Goal: Information Seeking & Learning: Learn about a topic

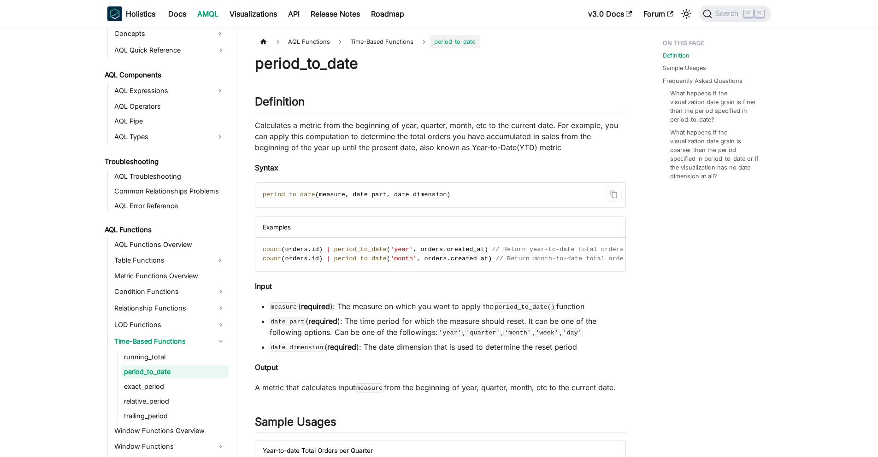
scroll to position [478, 0]
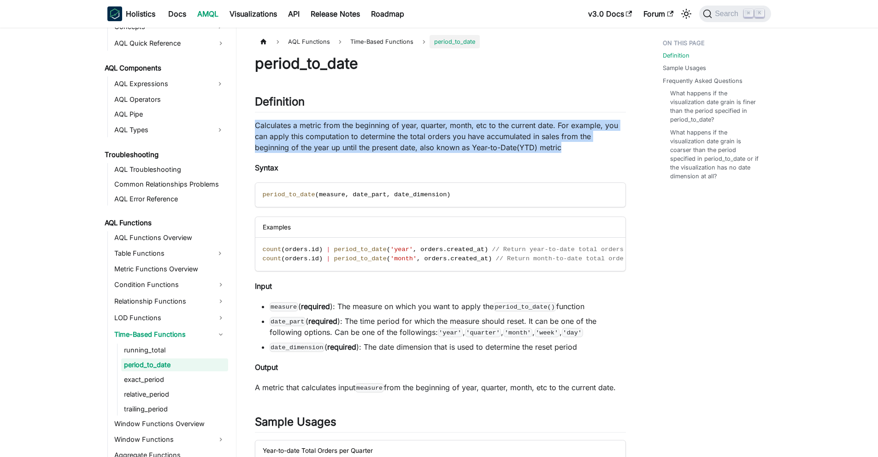
drag, startPoint x: 256, startPoint y: 123, endPoint x: 586, endPoint y: 149, distance: 331.8
click at [586, 149] on p "Calculates a metric from the beginning of year, quarter, month, etc to the curr…" at bounding box center [440, 136] width 371 height 33
click at [545, 152] on p "Calculates a metric from the beginning of year, quarter, month, etc to the curr…" at bounding box center [440, 136] width 371 height 33
drag, startPoint x: 578, startPoint y: 148, endPoint x: 250, endPoint y: 128, distance: 328.7
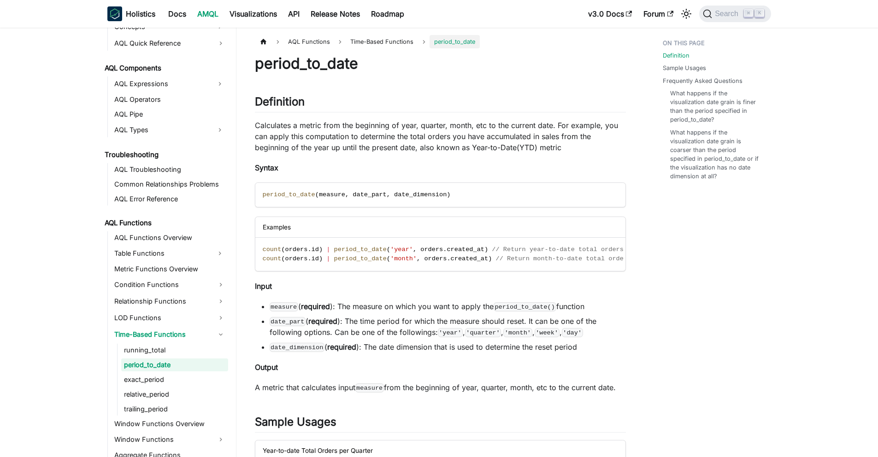
click at [264, 134] on p "Calculates a metric from the beginning of year, quarter, month, etc to the curr…" at bounding box center [440, 136] width 371 height 33
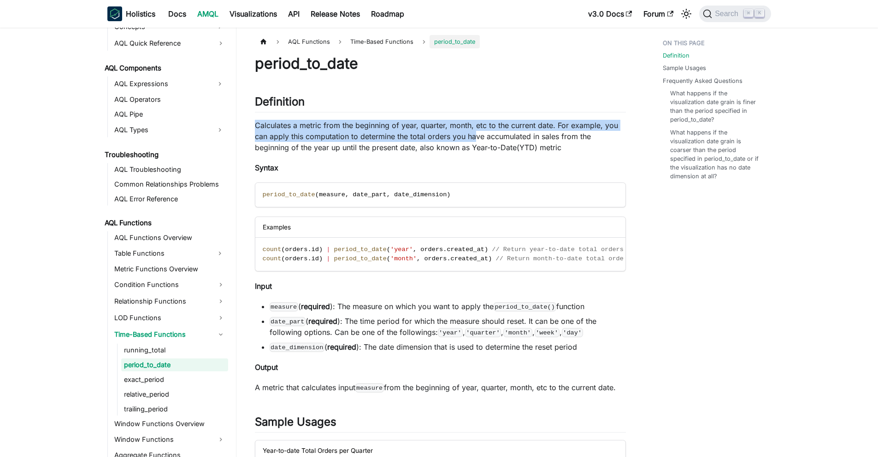
drag, startPoint x: 253, startPoint y: 124, endPoint x: 475, endPoint y: 139, distance: 223.0
click at [475, 139] on p "Calculates a metric from the beginning of year, quarter, month, etc to the curr…" at bounding box center [440, 136] width 371 height 33
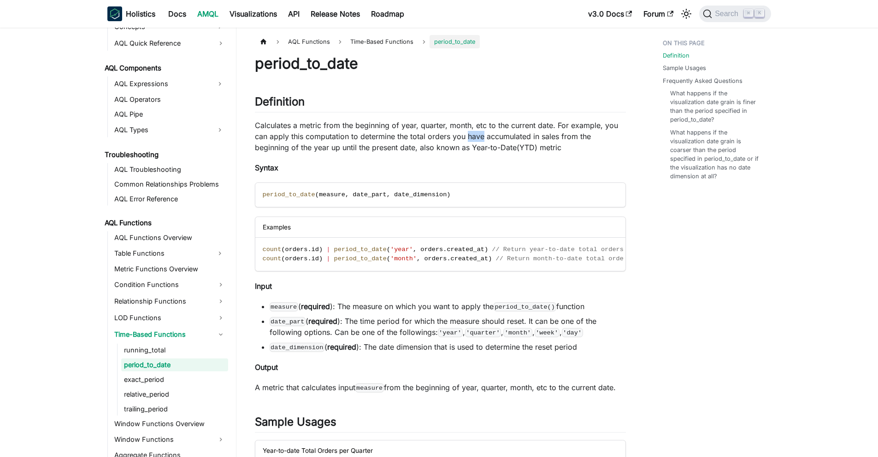
click at [475, 139] on p "Calculates a metric from the beginning of year, quarter, month, etc to the curr…" at bounding box center [440, 136] width 371 height 33
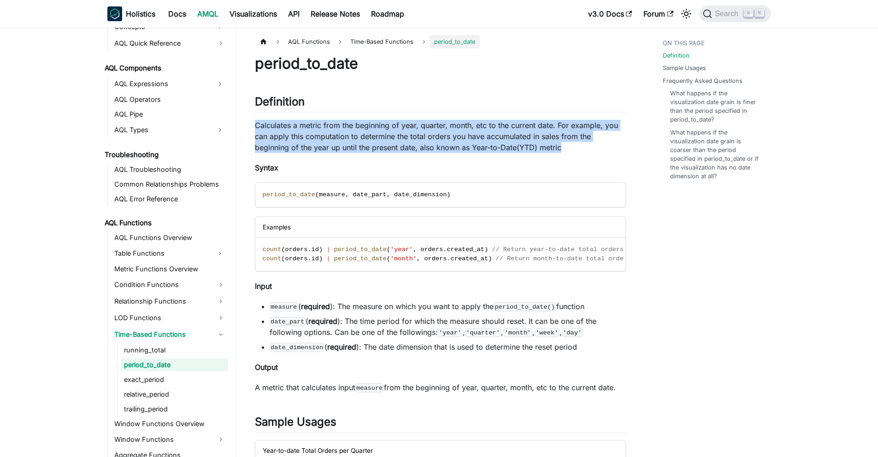
click at [475, 139] on p "Calculates a metric from the beginning of year, quarter, month, etc to the curr…" at bounding box center [440, 136] width 371 height 33
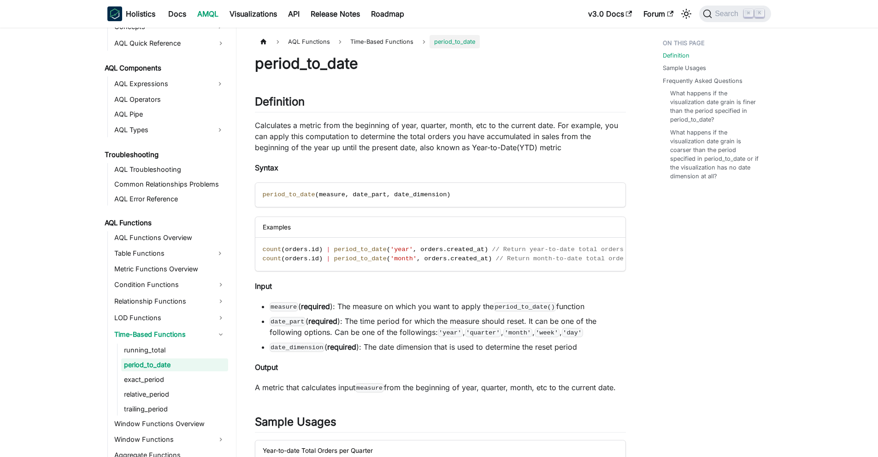
click at [476, 146] on p "Calculates a metric from the beginning of year, quarter, month, etc to the curr…" at bounding box center [440, 136] width 371 height 33
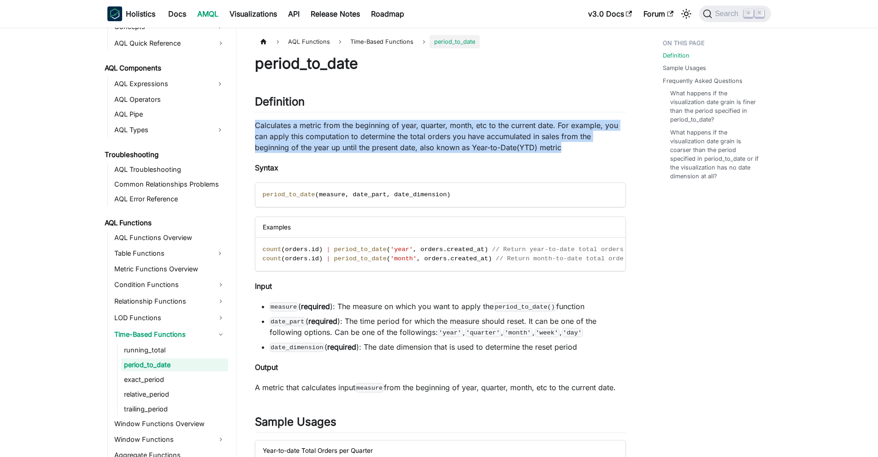
click at [476, 146] on p "Calculates a metric from the beginning of year, quarter, month, etc to the curr…" at bounding box center [440, 136] width 371 height 33
click at [476, 148] on p "Calculates a metric from the beginning of year, quarter, month, etc to the curr…" at bounding box center [440, 136] width 371 height 33
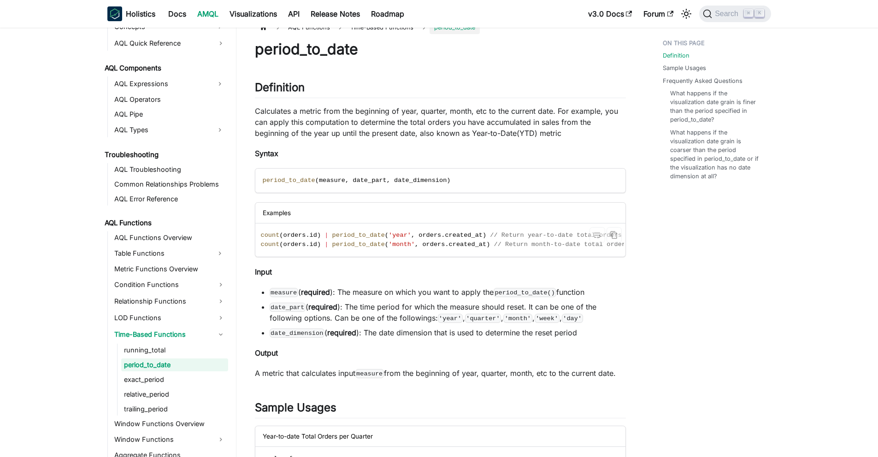
scroll to position [0, 0]
click at [488, 245] on span ")" at bounding box center [490, 244] width 4 height 7
drag, startPoint x: 323, startPoint y: 244, endPoint x: 258, endPoint y: 247, distance: 64.6
click at [258, 247] on code "count ( orders . id ) | period_to_date ( 'year' , orders . created_at ) // Retu…" at bounding box center [446, 239] width 383 height 33
click at [418, 242] on span "," at bounding box center [418, 244] width 4 height 7
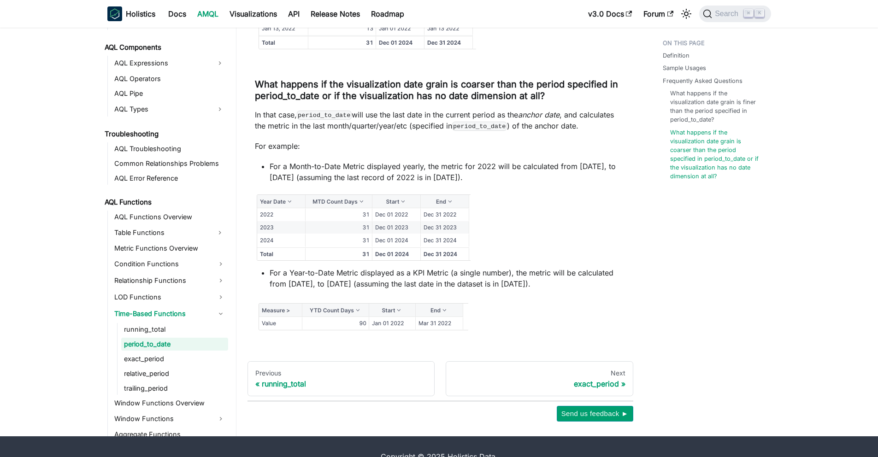
scroll to position [1275, 0]
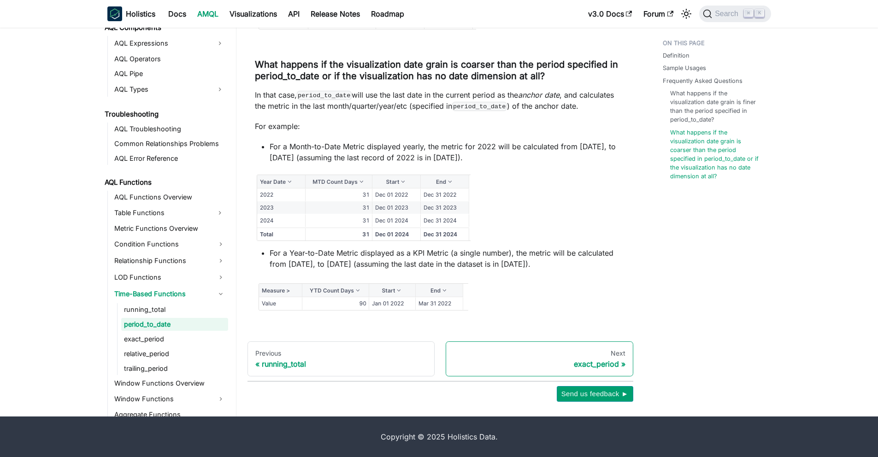
click at [545, 345] on link "Next exact_period" at bounding box center [540, 358] width 188 height 35
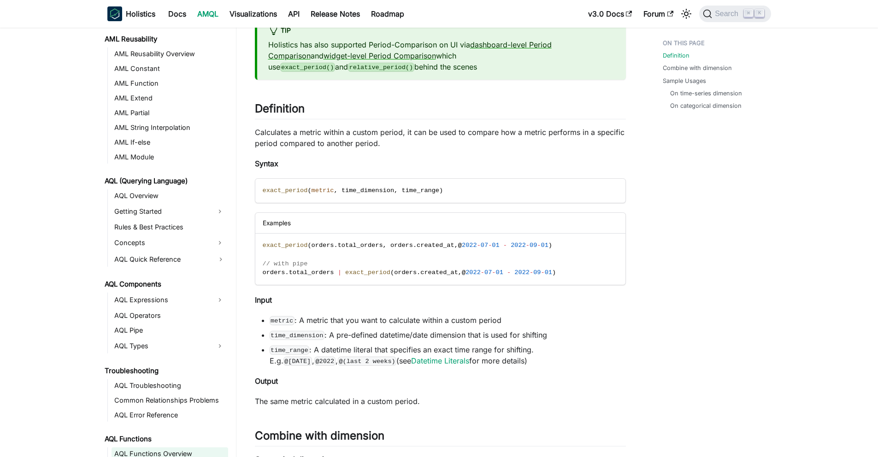
scroll to position [597, 0]
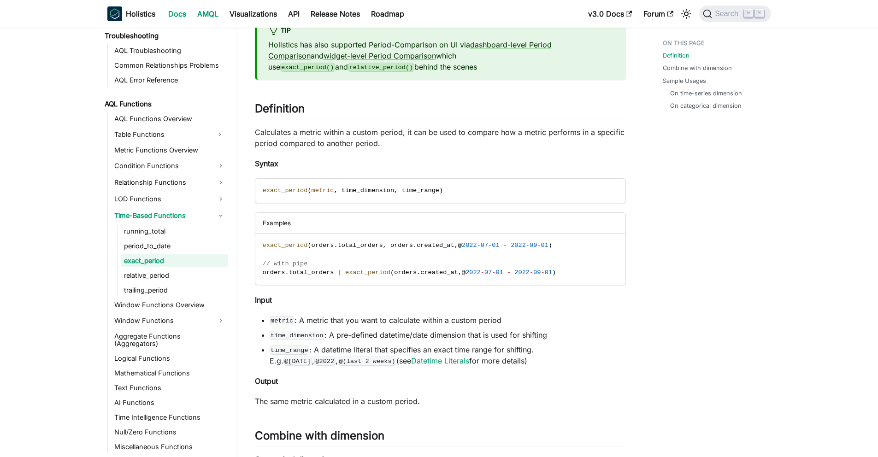
click at [173, 12] on link "Docs" at bounding box center [177, 13] width 29 height 15
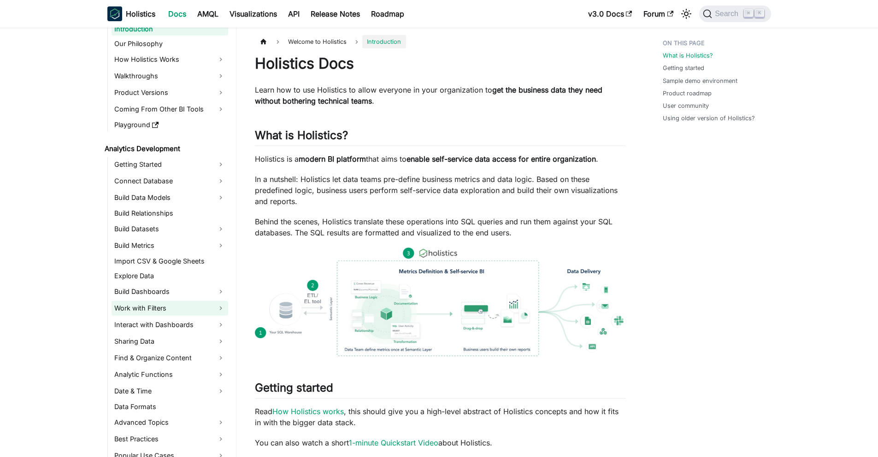
scroll to position [63, 0]
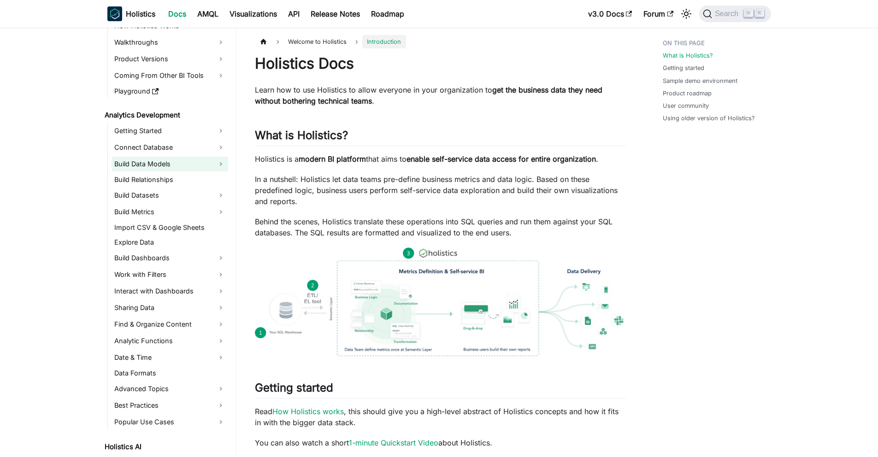
click at [184, 165] on link "Build Data Models" at bounding box center [169, 164] width 117 height 15
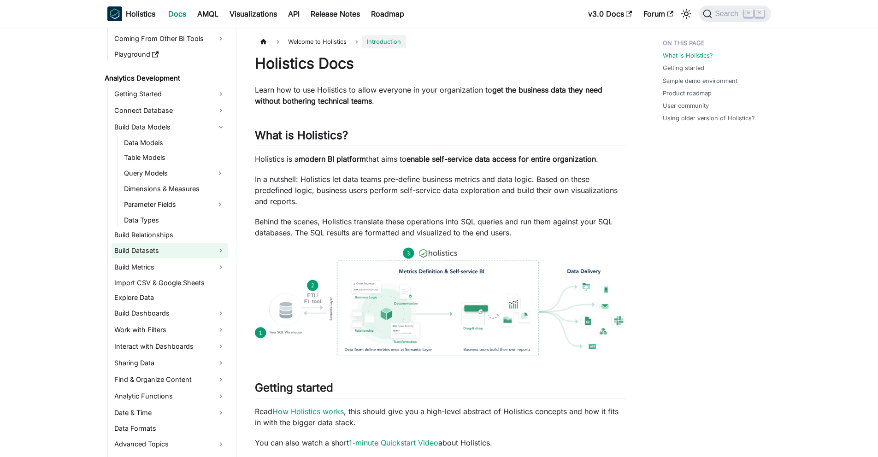
scroll to position [100, 0]
click at [166, 266] on link "Build Metrics" at bounding box center [169, 266] width 117 height 15
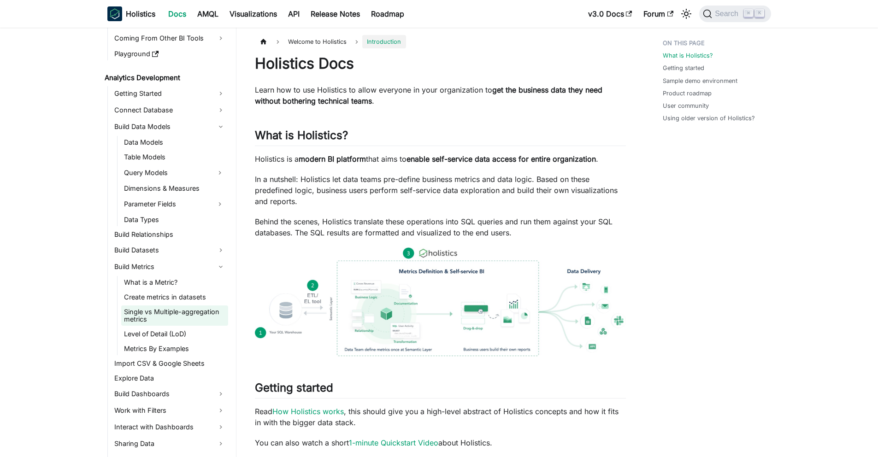
click at [167, 314] on link "Single vs Multiple-aggregation metrics" at bounding box center [174, 315] width 107 height 20
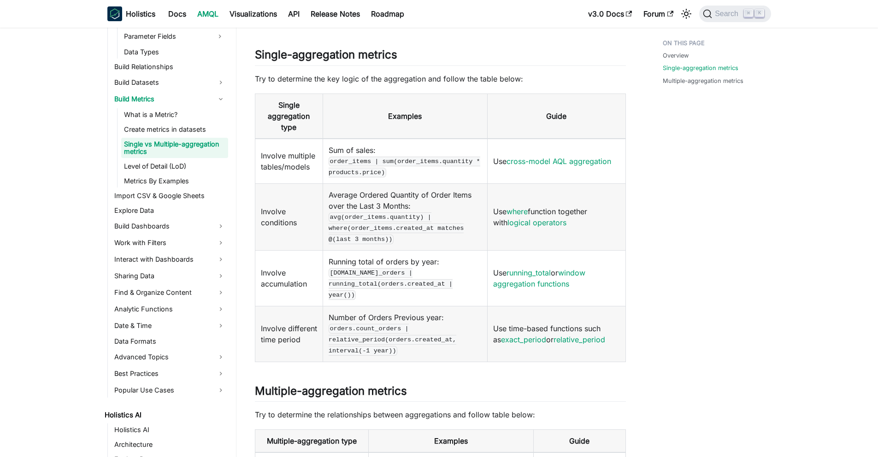
scroll to position [293, 0]
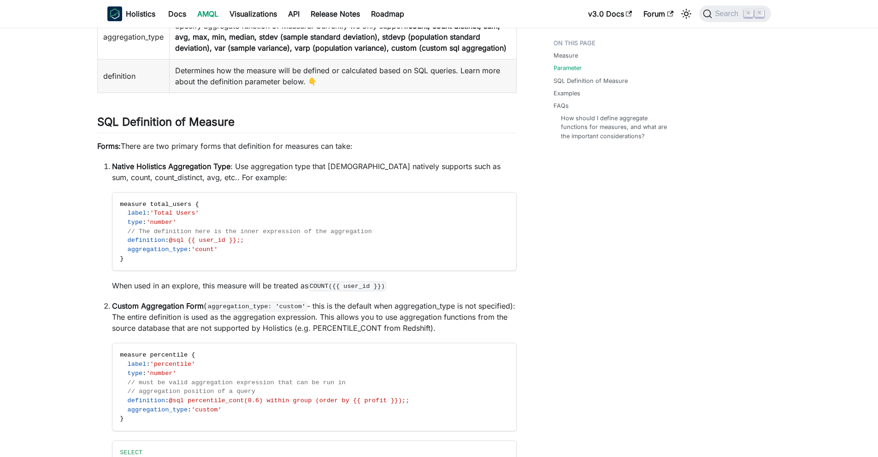
scroll to position [291, 0]
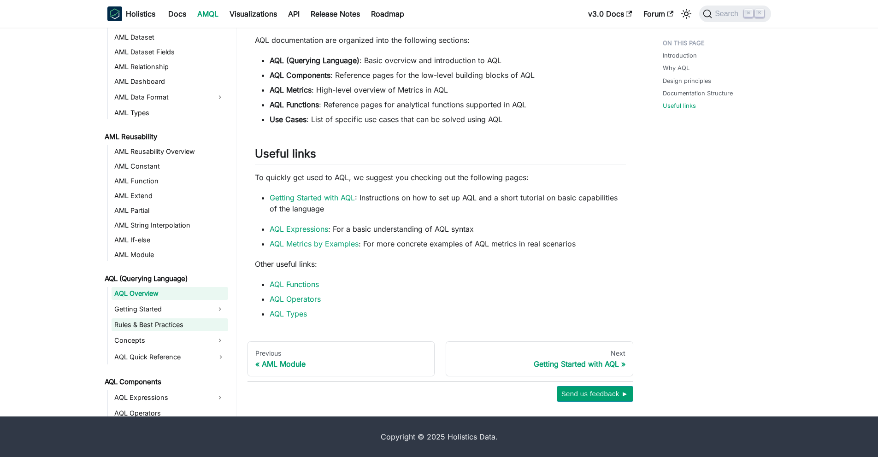
scroll to position [135, 0]
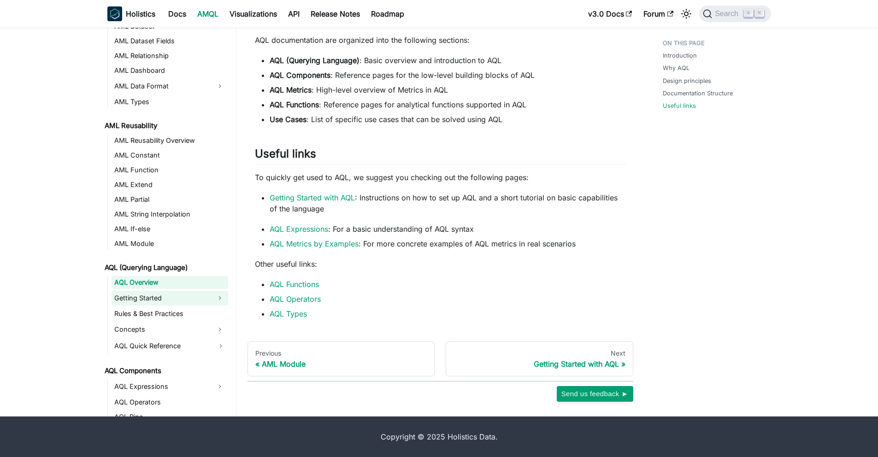
click at [155, 301] on link "Getting Started" at bounding box center [161, 298] width 100 height 15
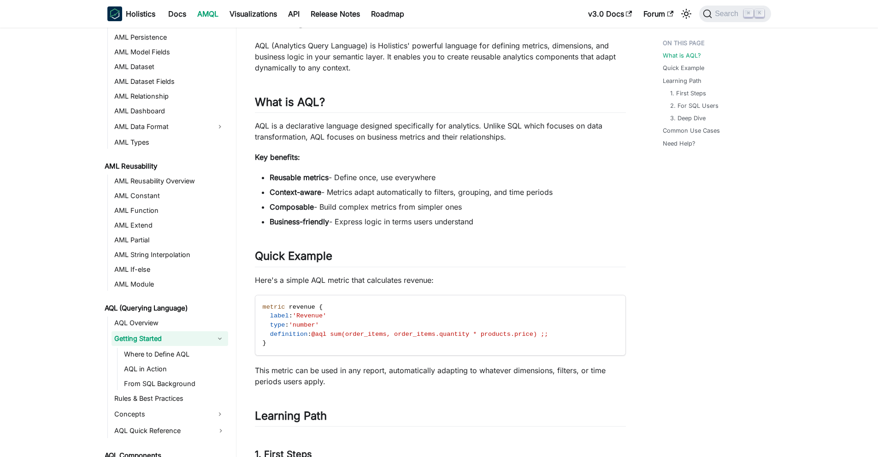
scroll to position [131, 0]
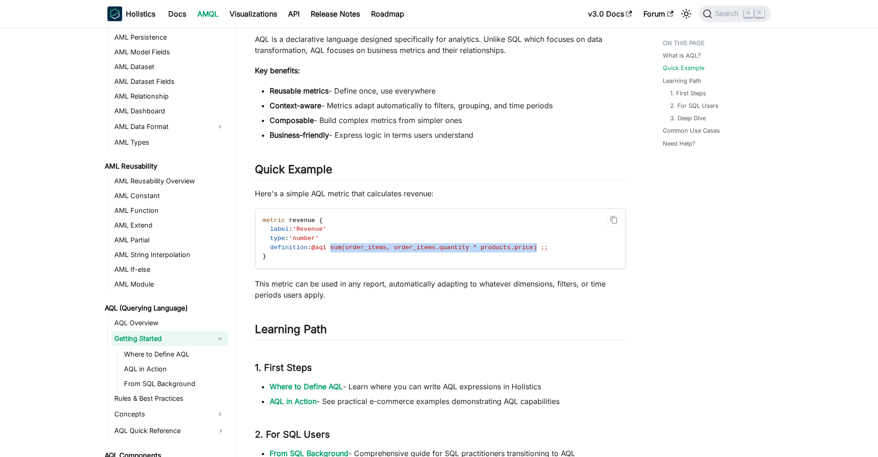
drag, startPoint x: 333, startPoint y: 250, endPoint x: 543, endPoint y: 246, distance: 210.1
click at [543, 246] on span "@aql sum(order_items, order_items.quantity * products.price) ;;" at bounding box center [429, 247] width 237 height 7
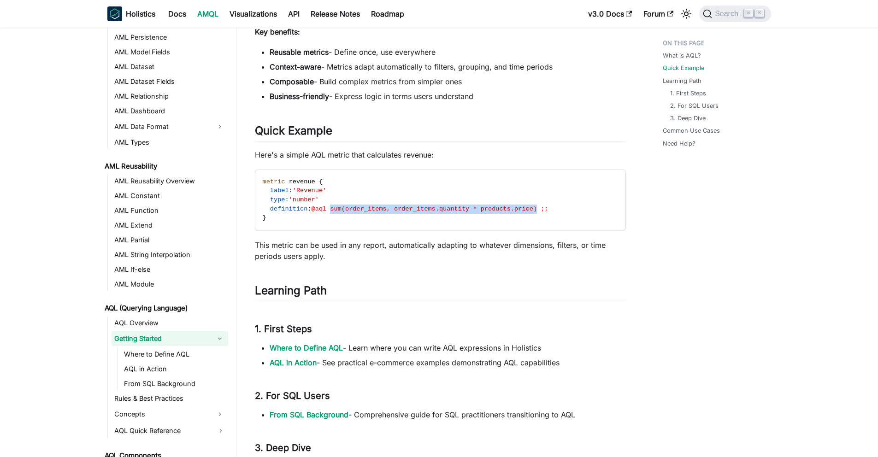
scroll to position [174, 0]
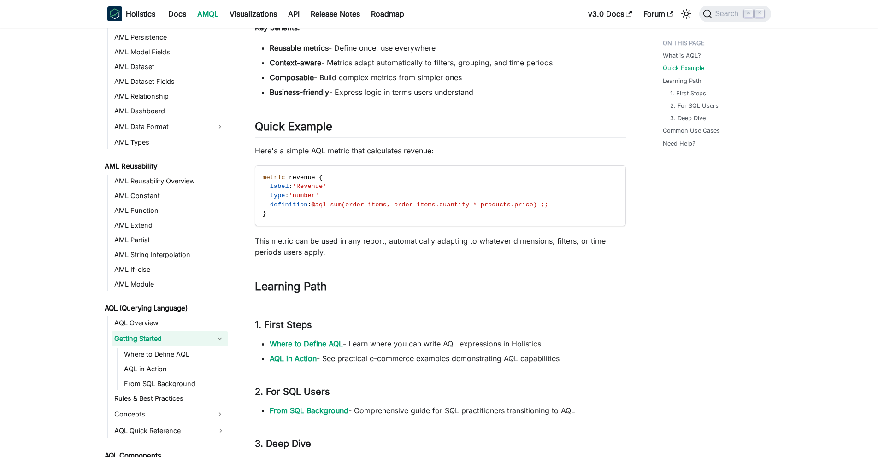
click at [375, 230] on div "Getting Started with AQL AQL (Analytics Query Language) is Holistics' powerful …" at bounding box center [440, 325] width 371 height 889
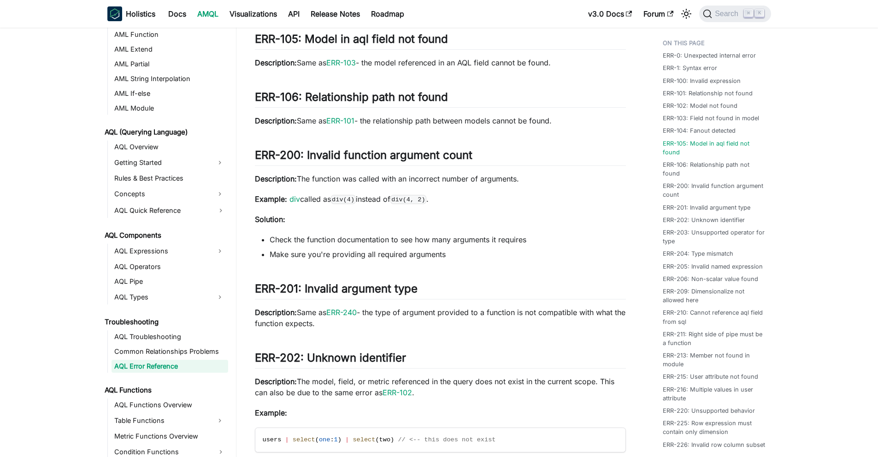
scroll to position [312, 0]
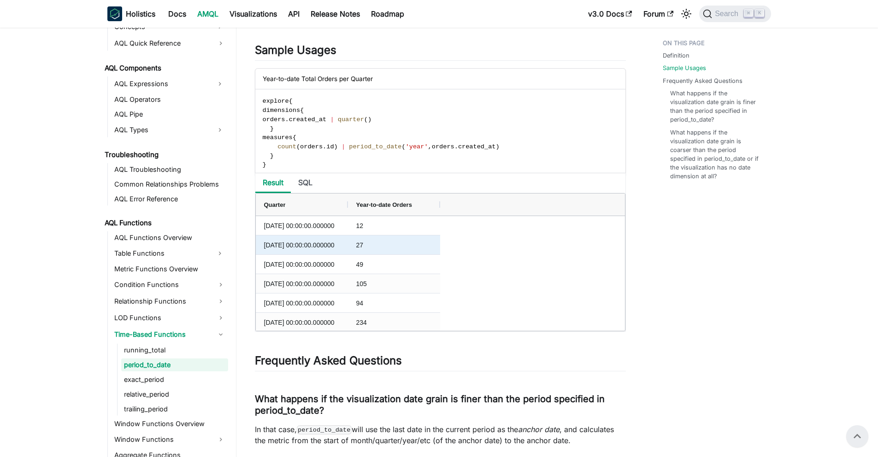
scroll to position [366, 0]
